Goal: Task Accomplishment & Management: Manage account settings

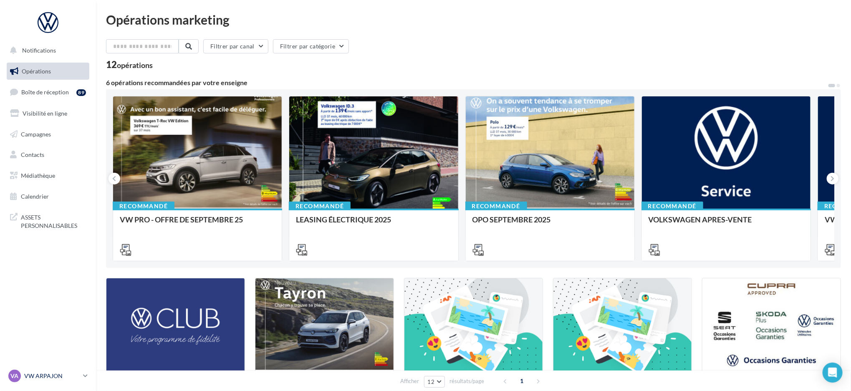
click at [37, 373] on p "VW ARPAJON" at bounding box center [51, 376] width 55 height 8
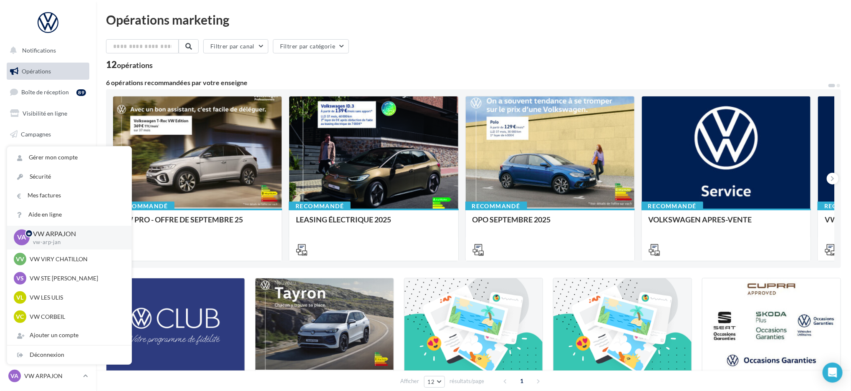
click at [604, 55] on div "Filtrer par canal Filtrer par catégorie" at bounding box center [473, 48] width 735 height 18
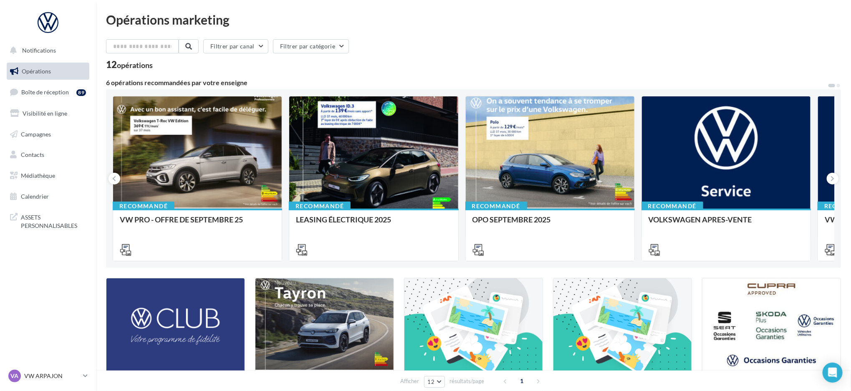
click at [529, 34] on div "Opérations marketing Filtrer par canal Filtrer par catégorie 12 opérations 6 op…" at bounding box center [473, 308] width 735 height 591
click at [63, 370] on div "VA VW ARPAJON vw-arp-jan" at bounding box center [43, 376] width 71 height 13
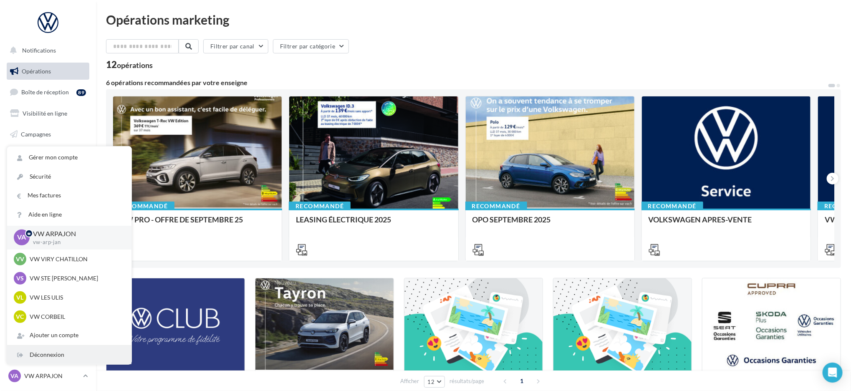
click at [48, 359] on div "Déconnexion" at bounding box center [69, 354] width 124 height 19
